Goal: Information Seeking & Learning: Learn about a topic

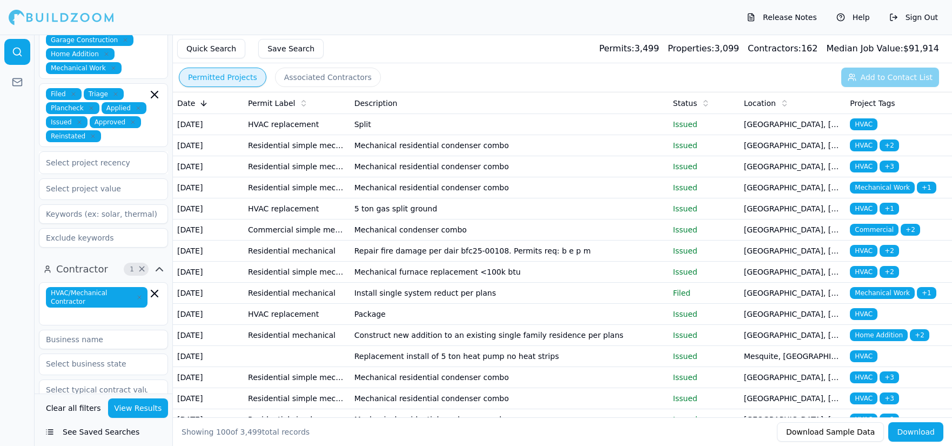
click at [583, 122] on td "Split" at bounding box center [509, 124] width 319 height 21
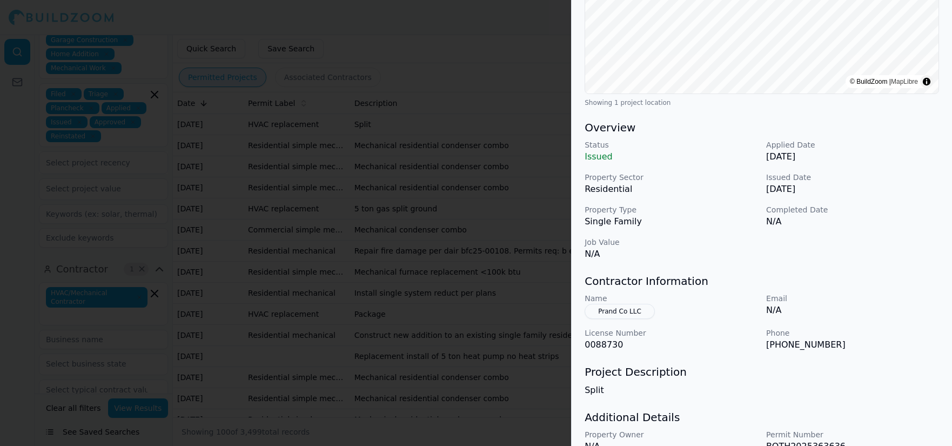
scroll to position [272, 0]
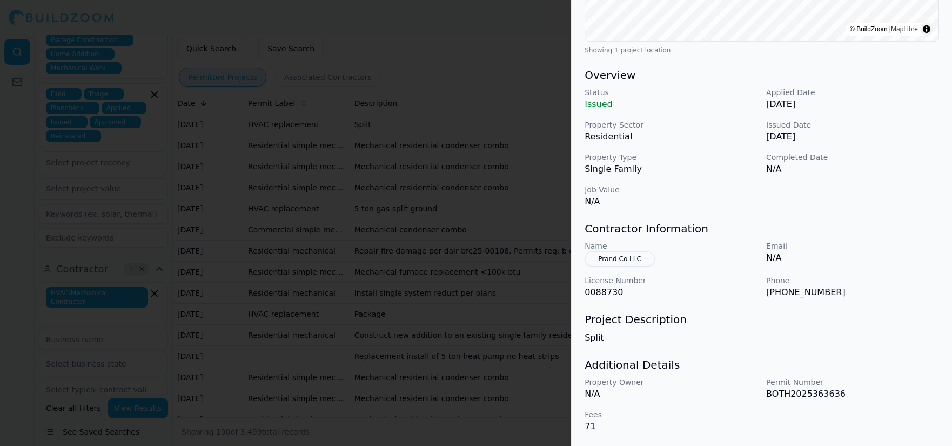
click at [508, 155] on div at bounding box center [476, 223] width 952 height 446
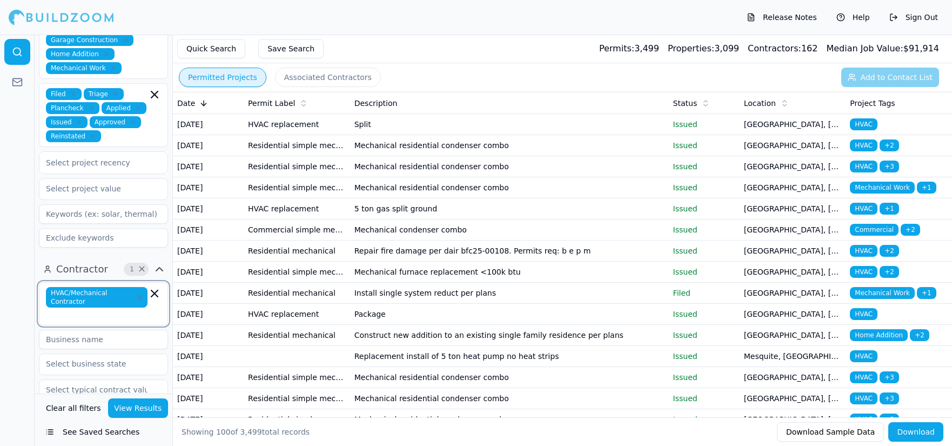
click at [151, 287] on icon "button" at bounding box center [154, 293] width 13 height 13
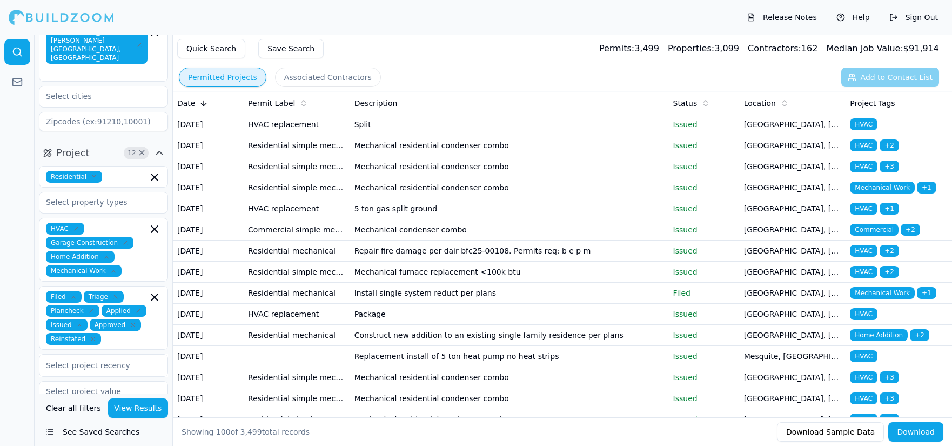
scroll to position [270, 0]
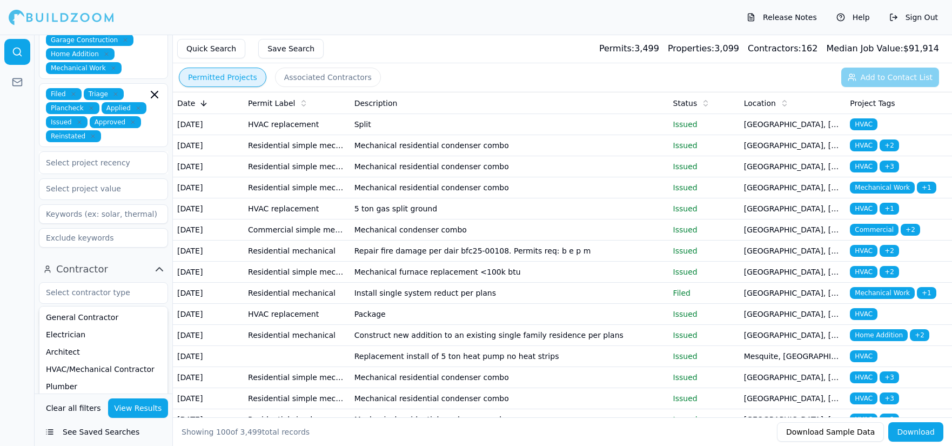
click at [142, 402] on button "View Results" at bounding box center [138, 407] width 61 height 19
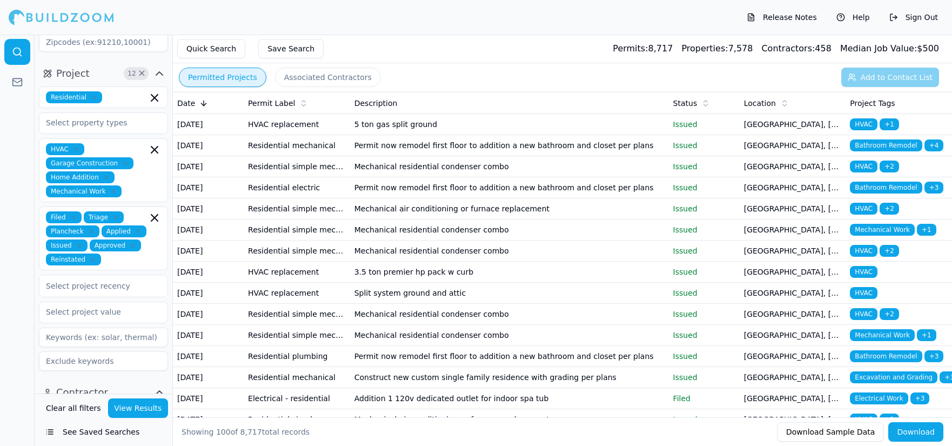
scroll to position [148, 0]
click at [77, 145] on icon "button" at bounding box center [76, 148] width 6 height 6
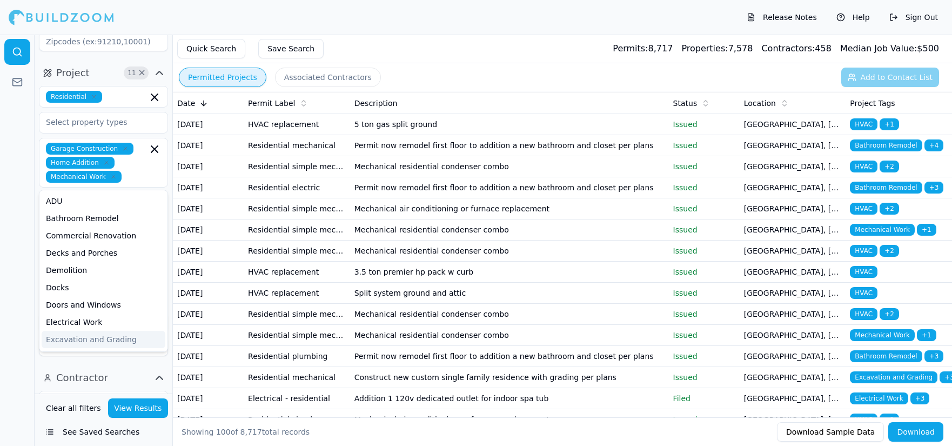
click at [139, 414] on button "View Results" at bounding box center [138, 407] width 61 height 19
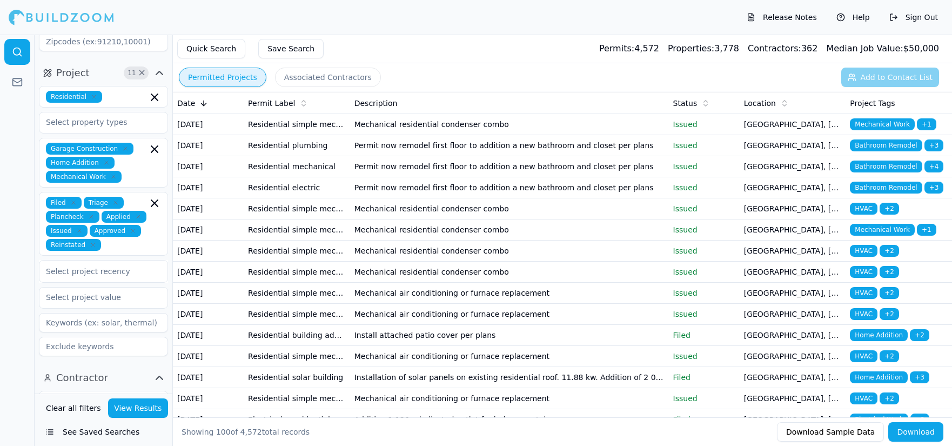
click at [448, 132] on td "Mechanical residential condenser combo" at bounding box center [509, 124] width 319 height 21
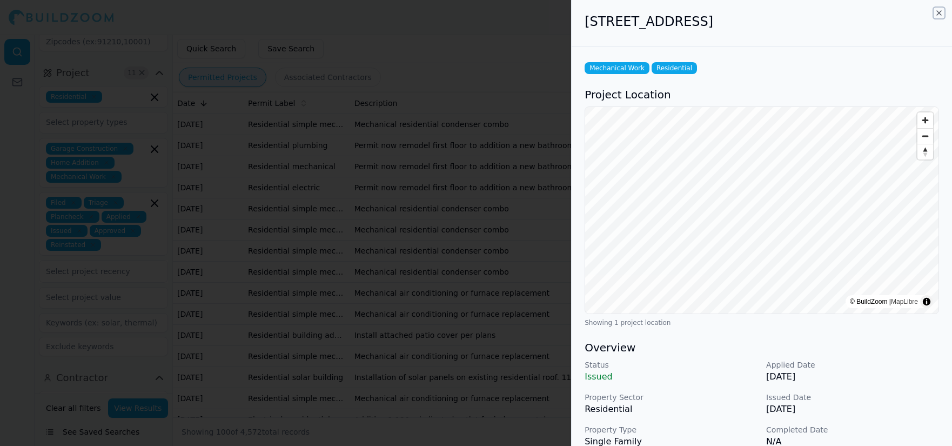
click at [941, 11] on icon "button" at bounding box center [939, 13] width 9 height 9
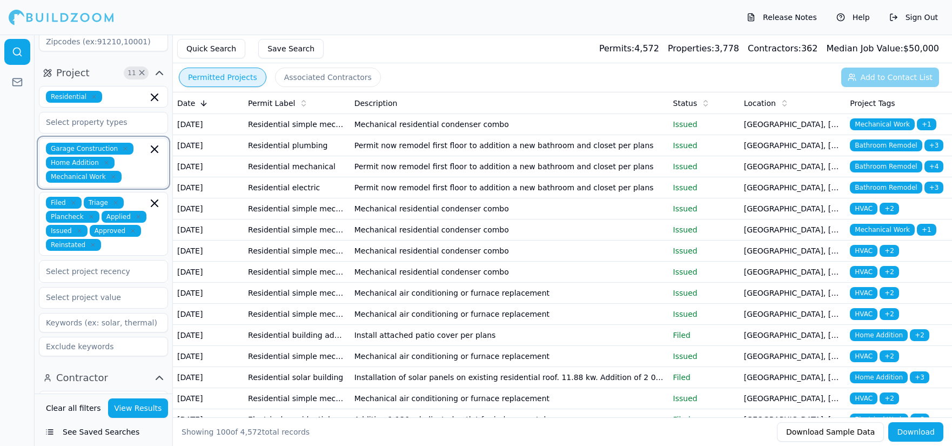
click at [134, 171] on input "text" at bounding box center [137, 177] width 22 height 12
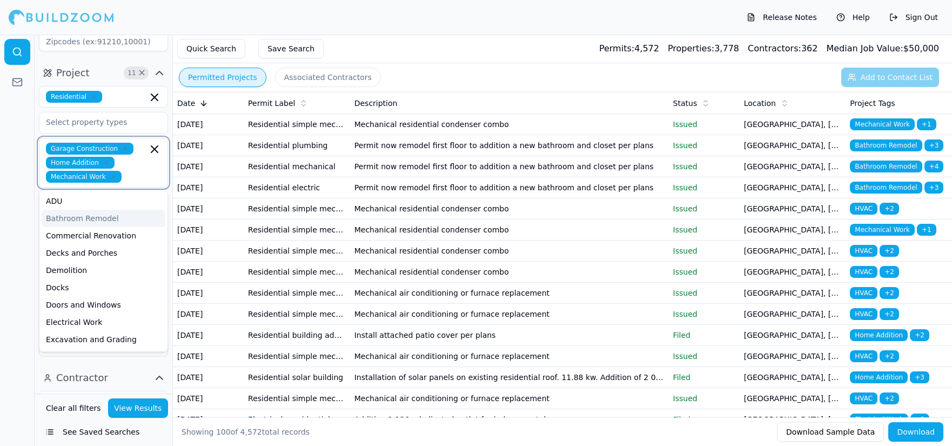
click at [81, 210] on div "Bathroom Remodel" at bounding box center [104, 218] width 124 height 17
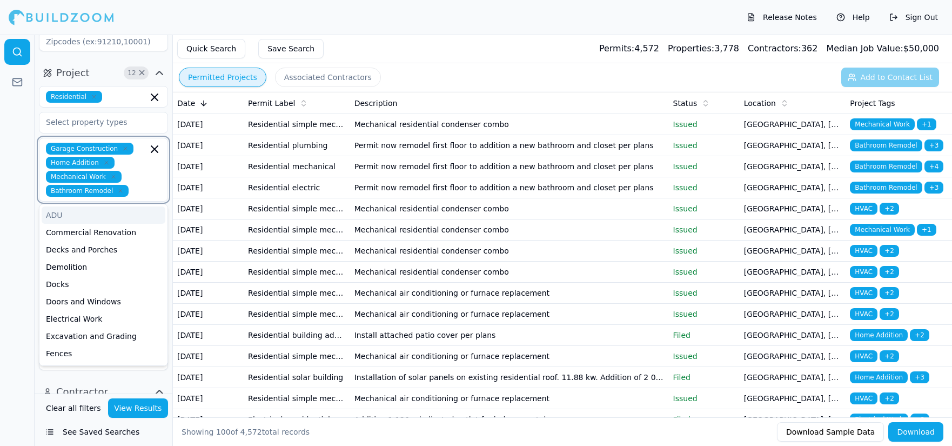
click at [137, 185] on input "text" at bounding box center [140, 191] width 15 height 12
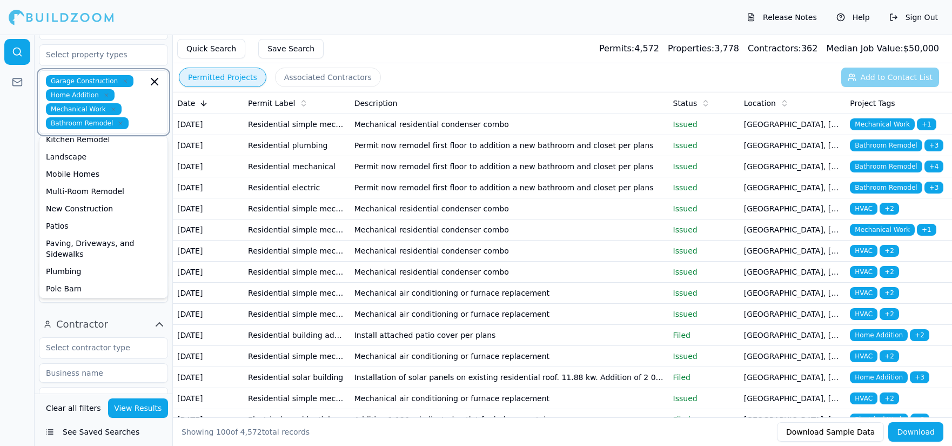
scroll to position [192, 0]
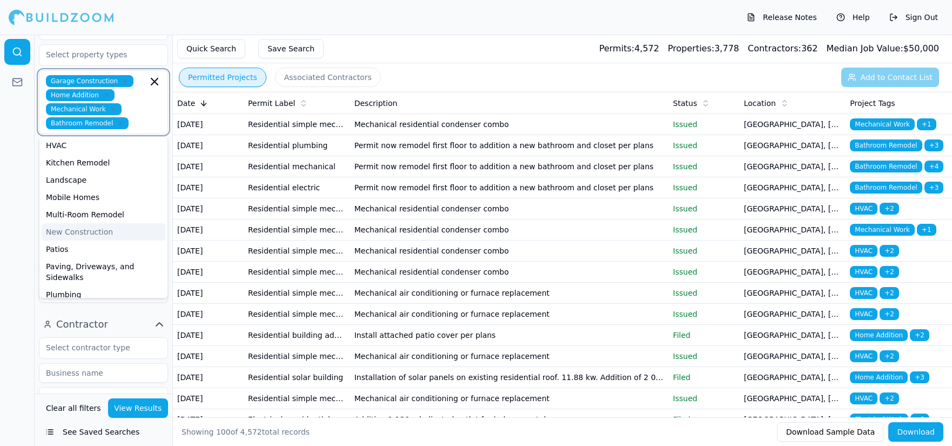
click at [82, 223] on div "New Construction" at bounding box center [104, 231] width 124 height 17
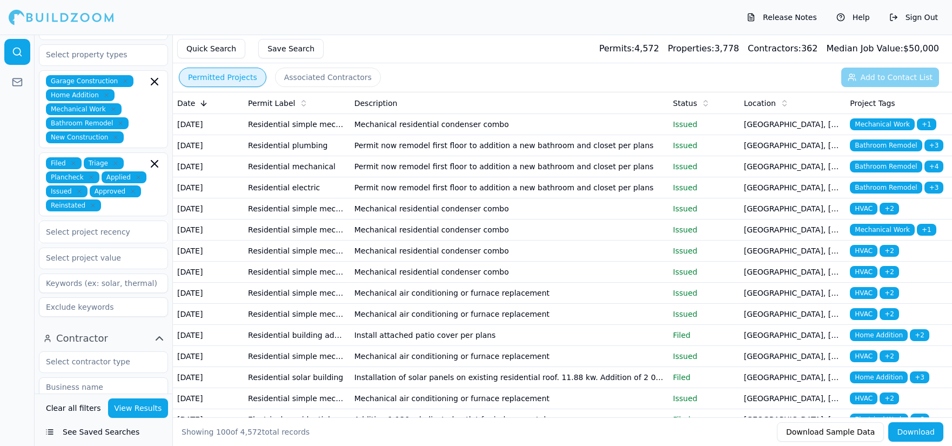
click at [151, 406] on button "View Results" at bounding box center [138, 407] width 61 height 19
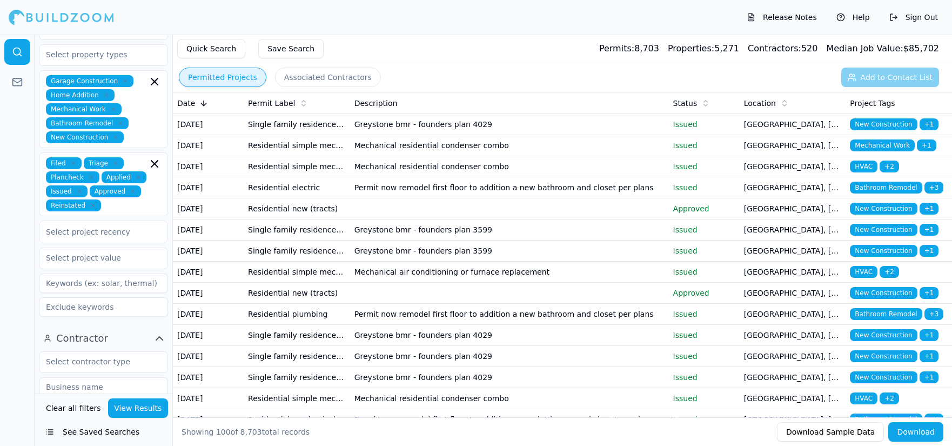
click at [452, 135] on td "Greystone bmr - founders plan 4029" at bounding box center [509, 124] width 319 height 21
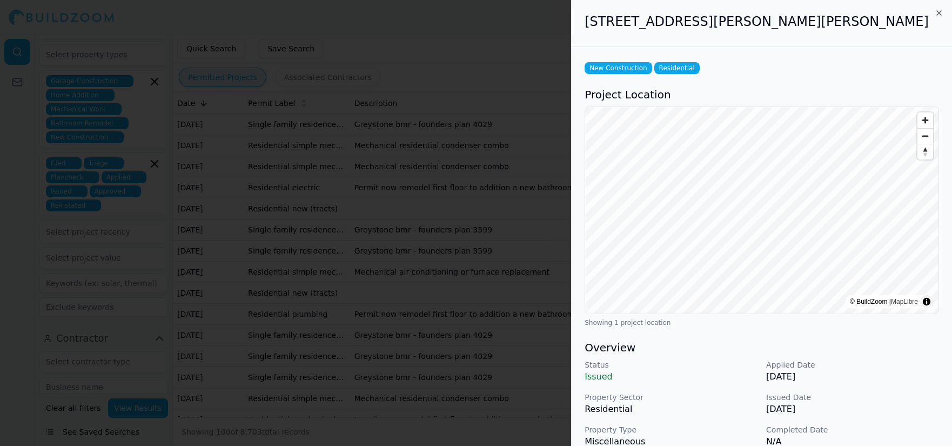
click at [497, 88] on div at bounding box center [476, 223] width 952 height 446
